Goal: Book appointment/travel/reservation

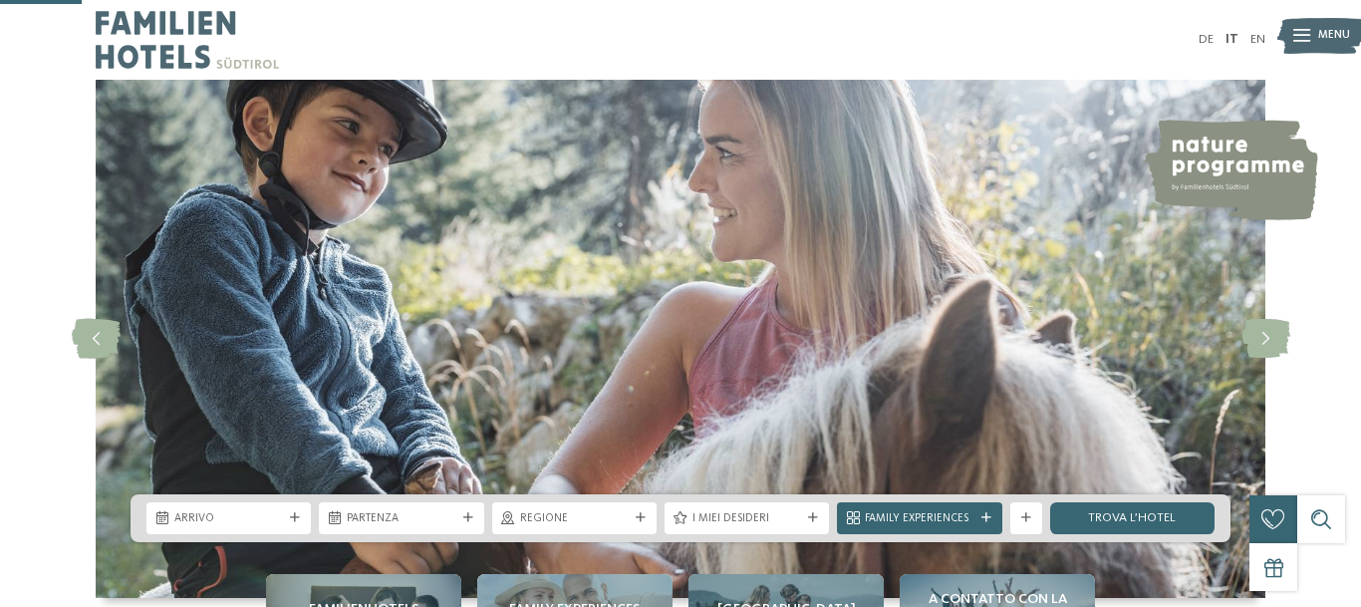
scroll to position [406, 0]
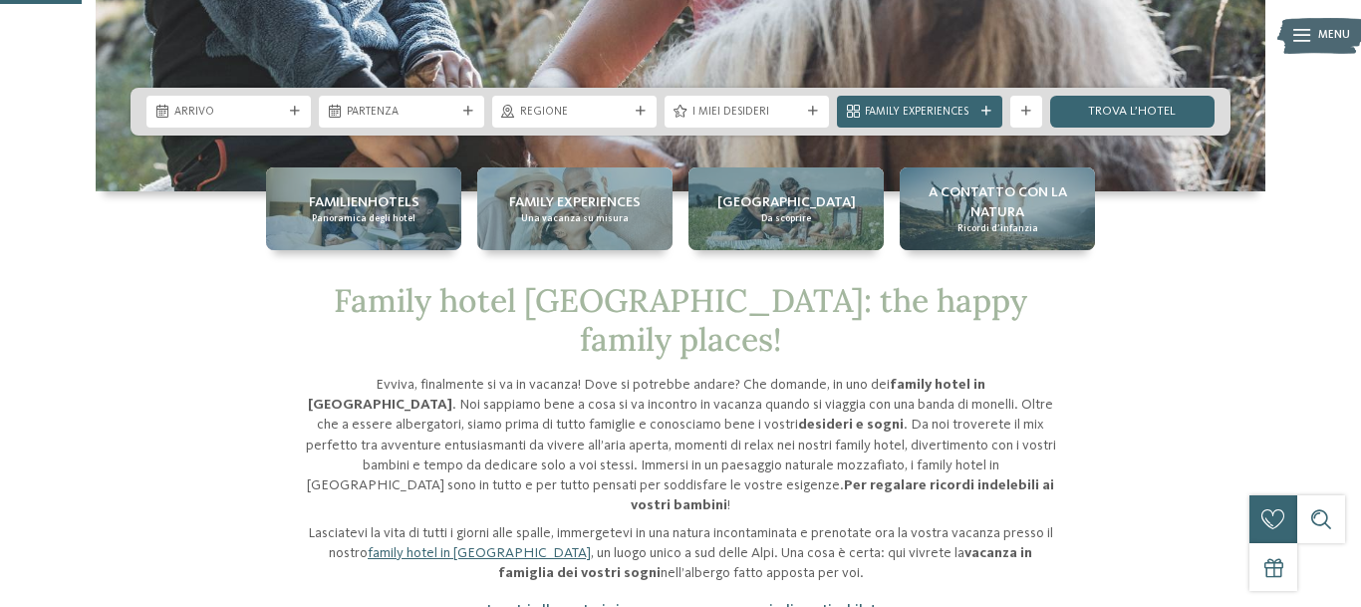
click at [269, 105] on span "Arrivo" at bounding box center [228, 113] width 109 height 16
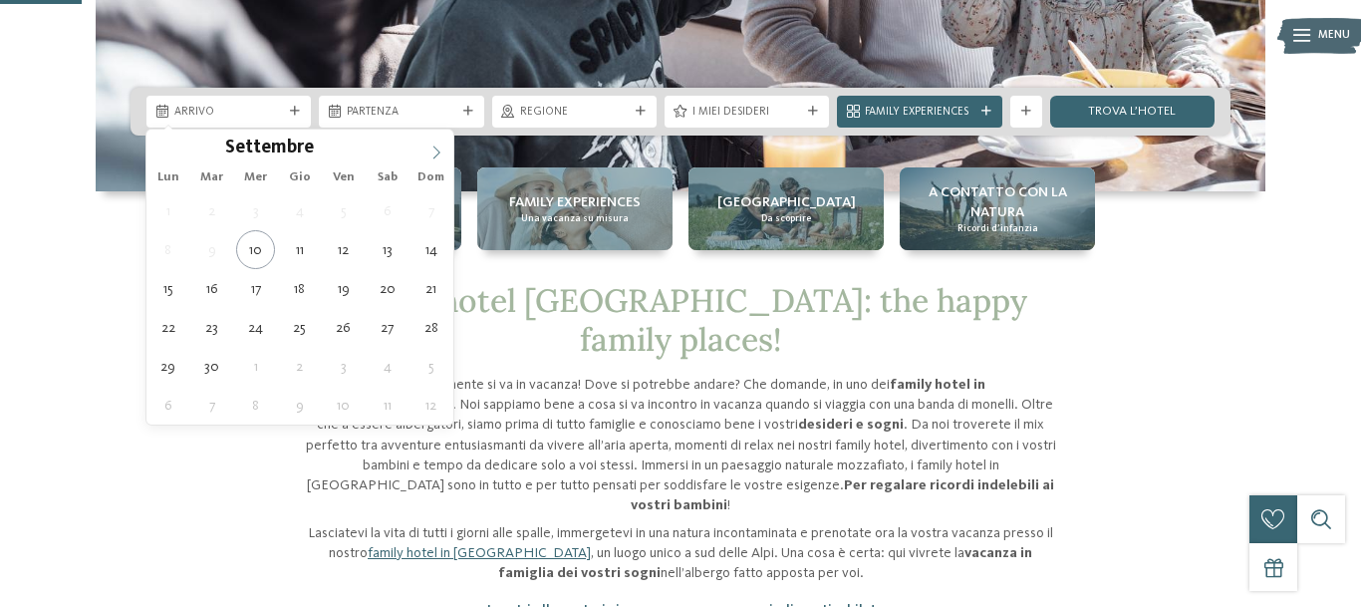
click at [431, 153] on icon at bounding box center [436, 152] width 14 height 14
type div "[DATE]"
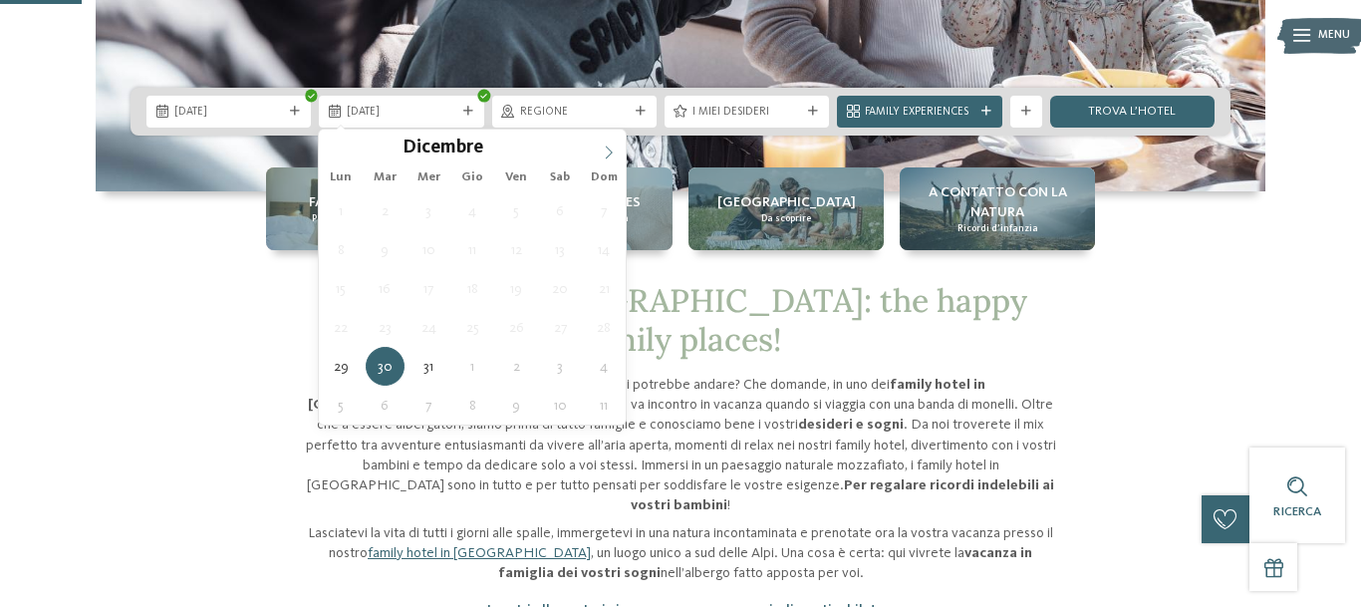
type input "****"
click at [604, 157] on icon at bounding box center [609, 152] width 14 height 14
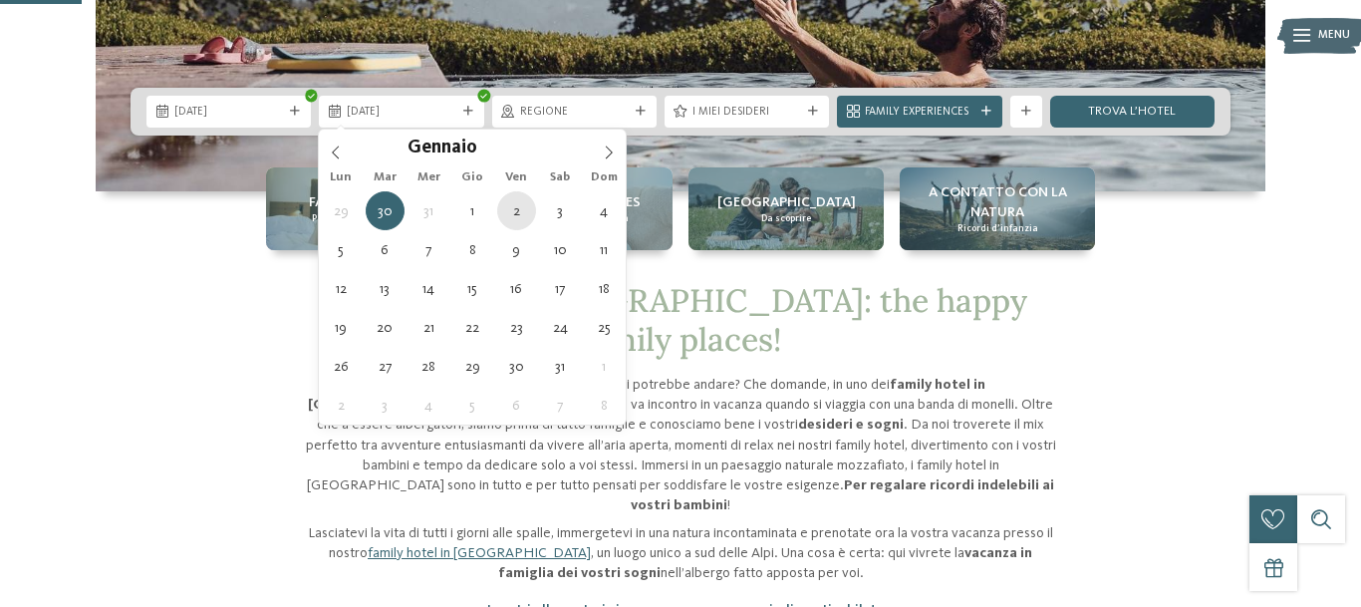
type div "[DATE]"
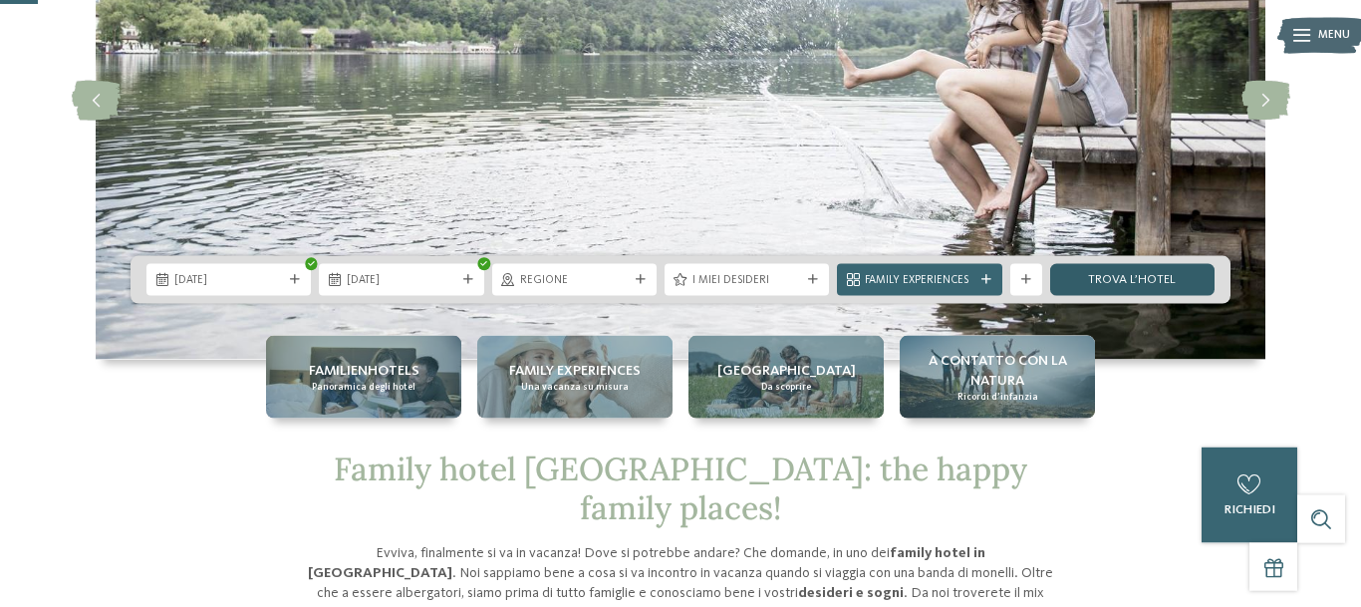
scroll to position [203, 0]
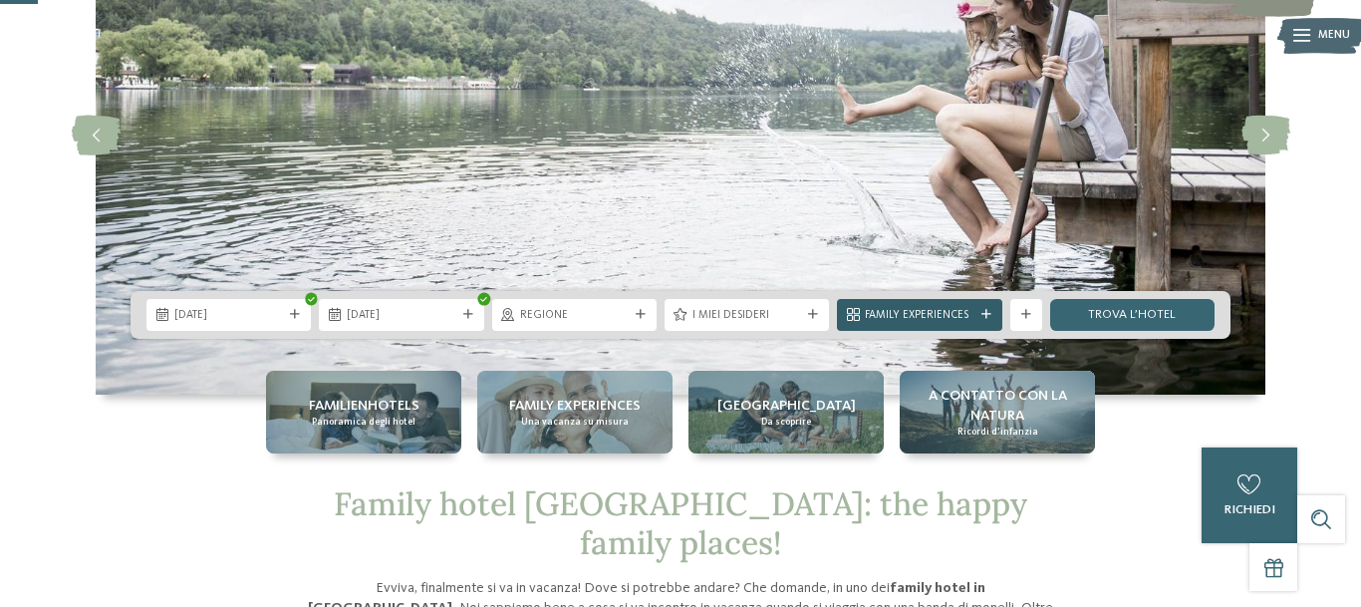
click at [975, 313] on div "Family Experiences" at bounding box center [919, 314] width 117 height 17
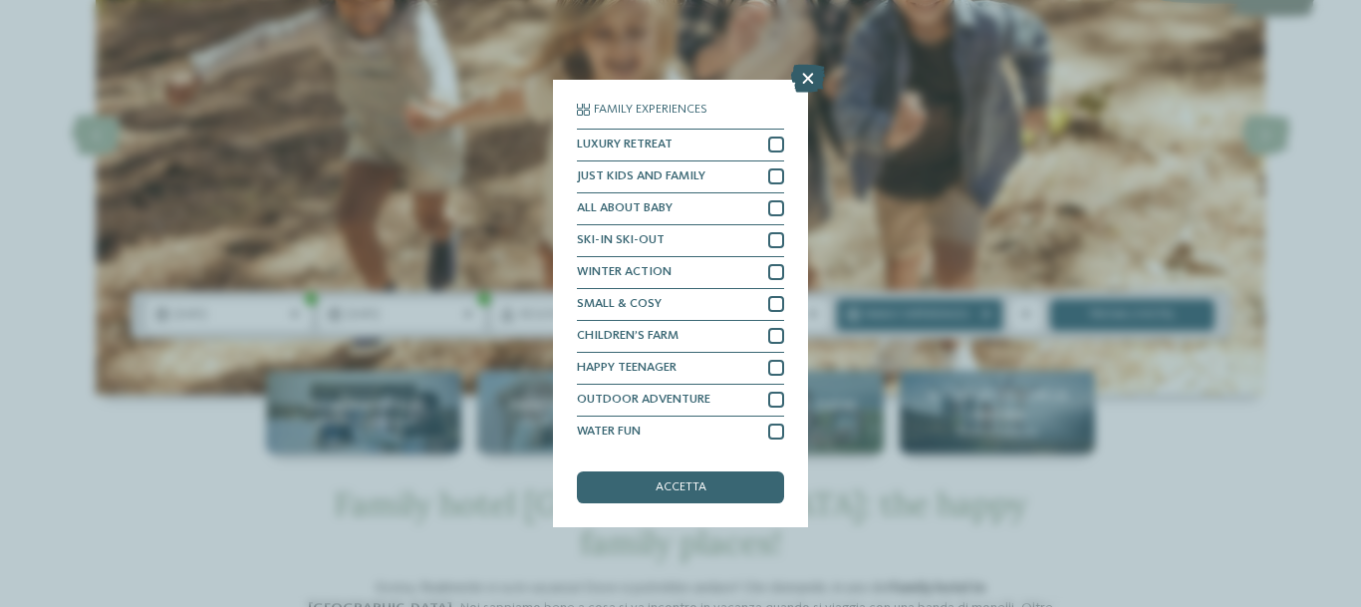
click at [802, 80] on icon at bounding box center [808, 79] width 34 height 28
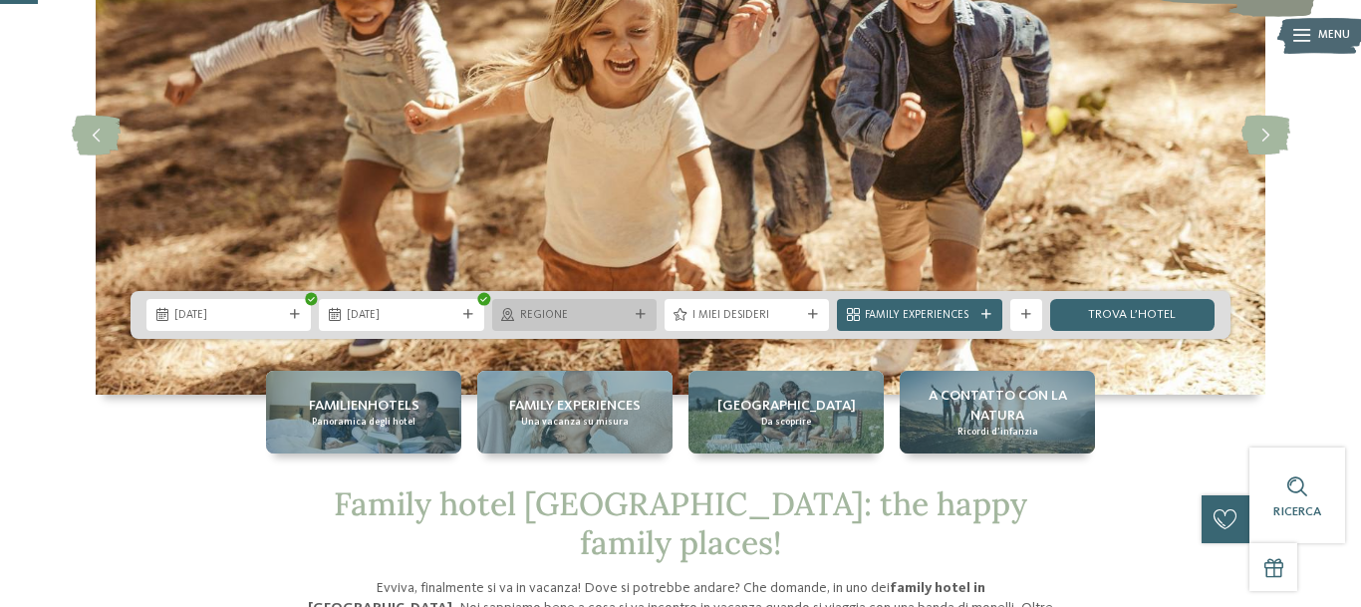
click at [536, 299] on div "Regione" at bounding box center [574, 315] width 164 height 32
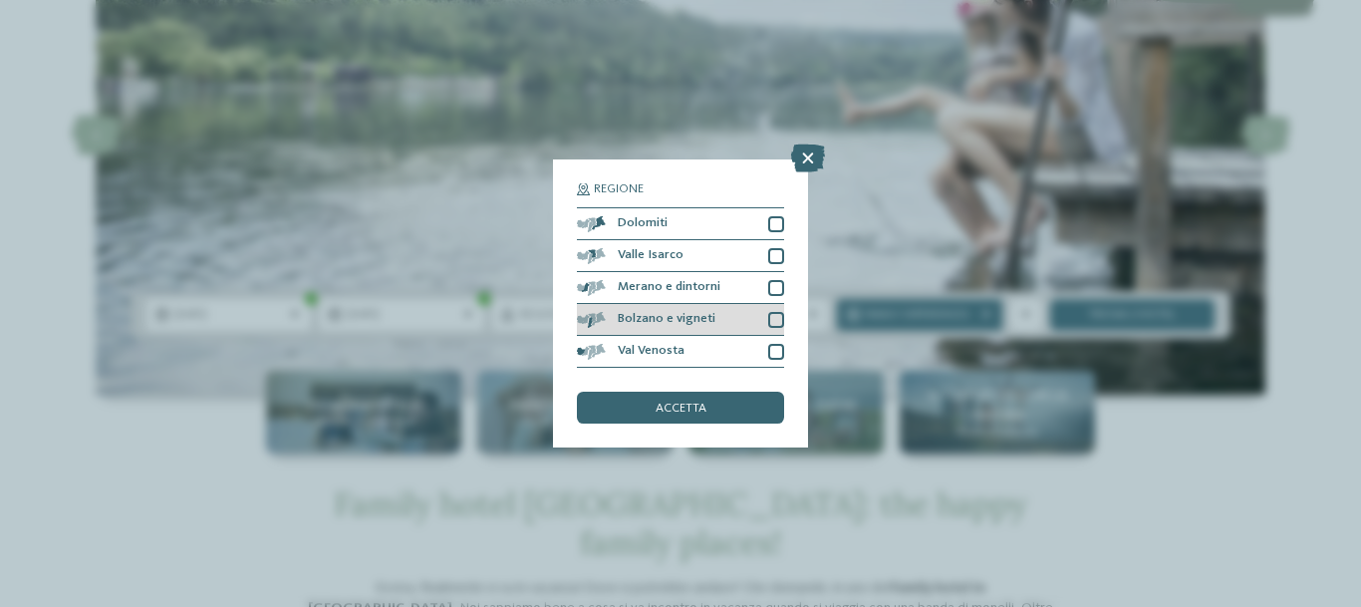
click at [777, 310] on div "Bolzano e vigneti" at bounding box center [680, 320] width 207 height 32
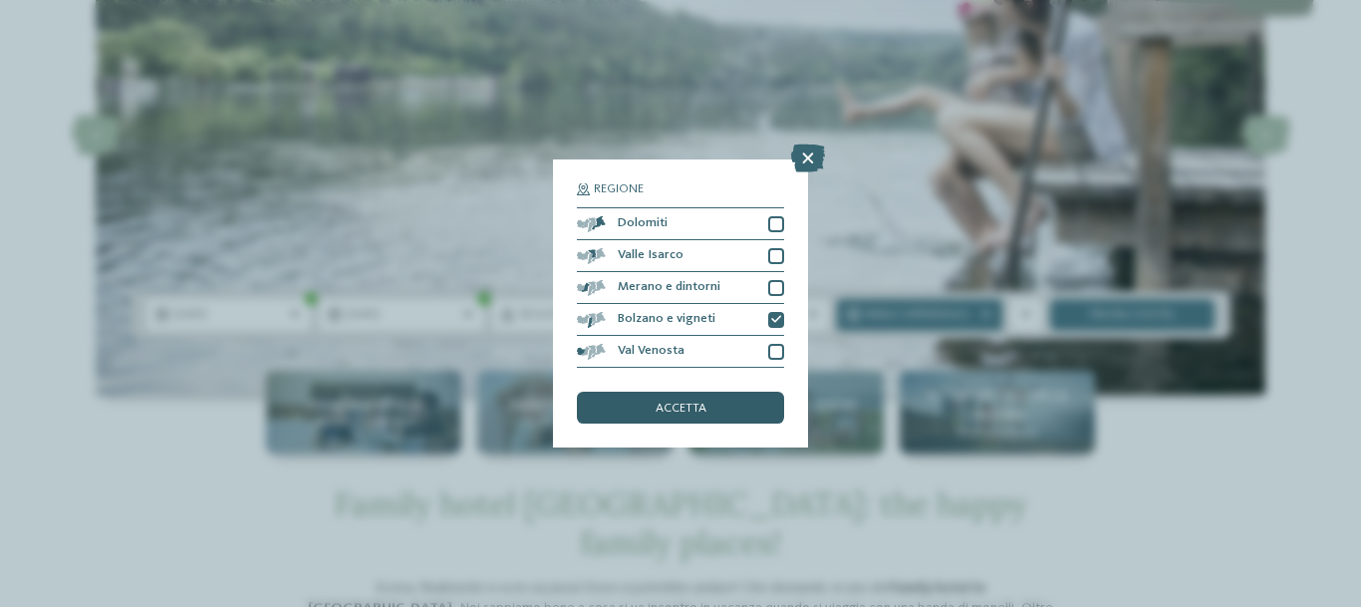
click at [725, 400] on div "accetta" at bounding box center [680, 407] width 207 height 32
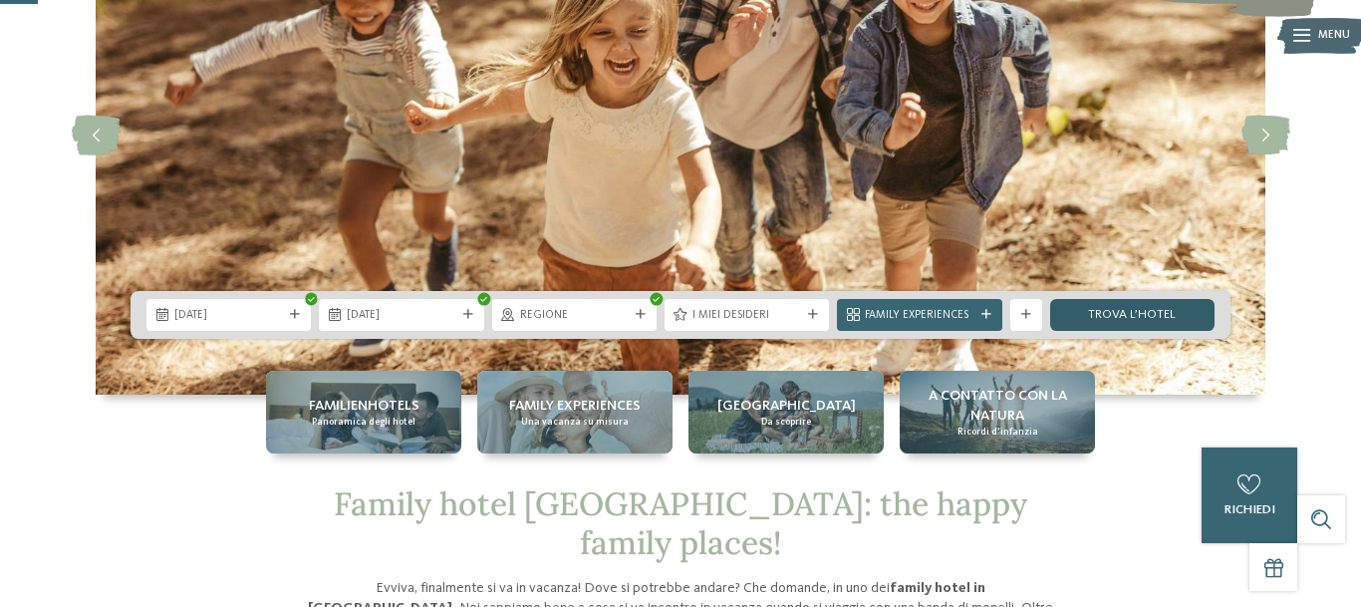
click at [1131, 301] on link "trova l’hotel" at bounding box center [1132, 315] width 164 height 32
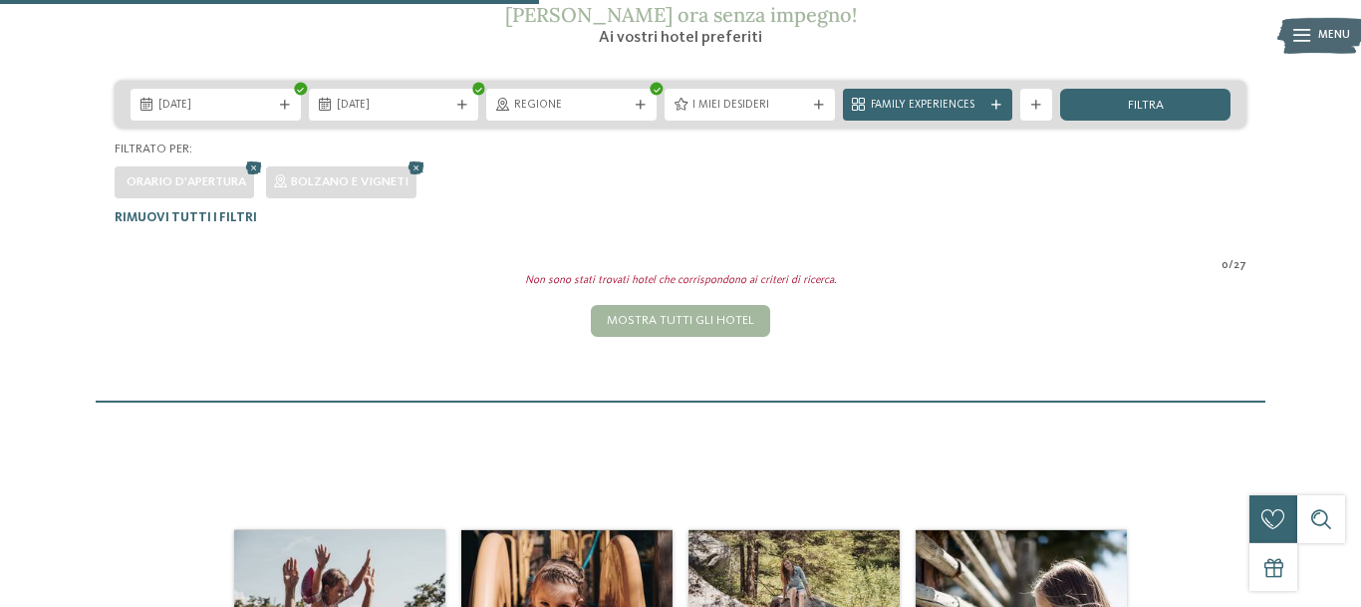
scroll to position [298, 0]
